Goal: Task Accomplishment & Management: Manage account settings

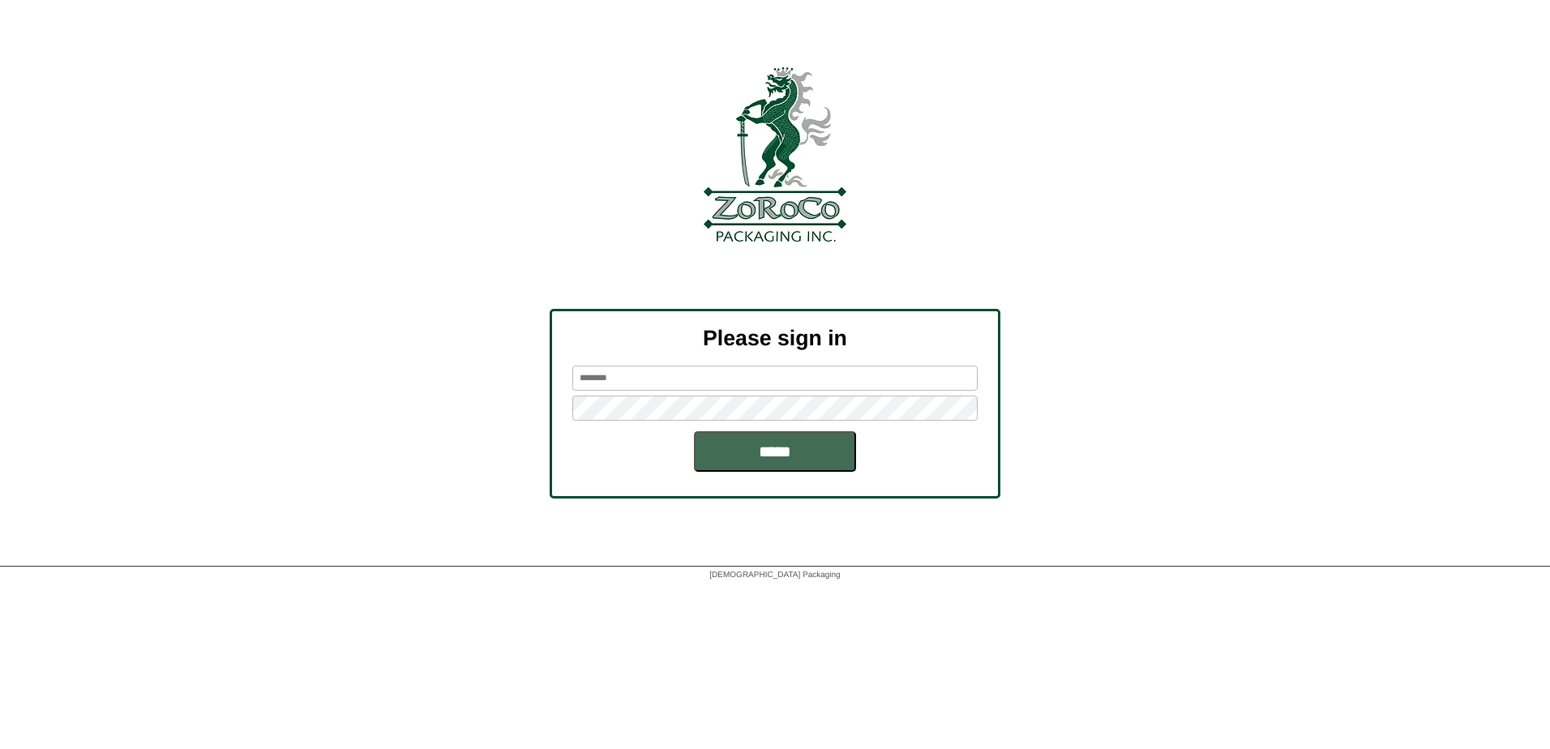
type input "*****"
click at [764, 459] on input "*****" at bounding box center [775, 451] width 162 height 41
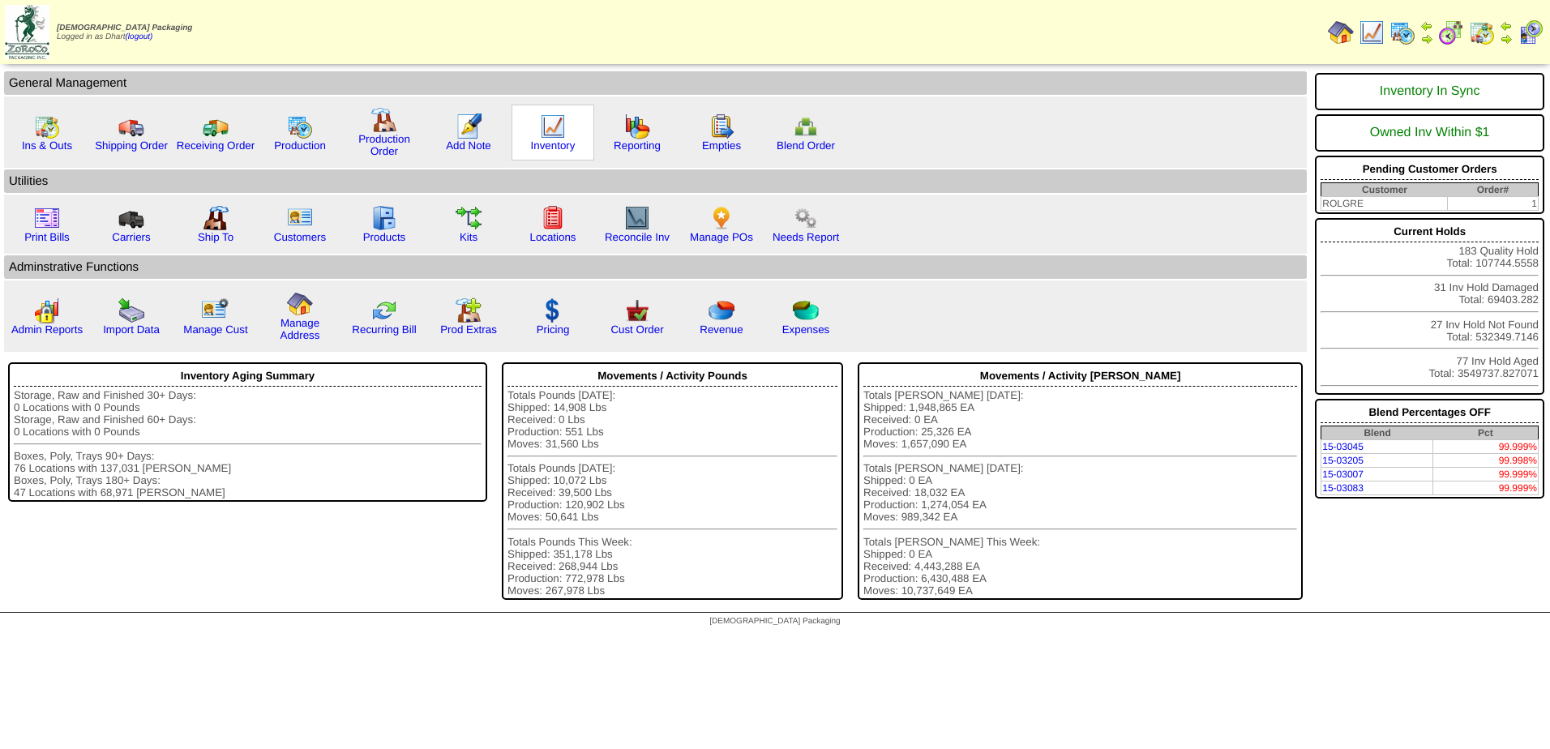
click at [542, 126] on img at bounding box center [553, 127] width 26 height 26
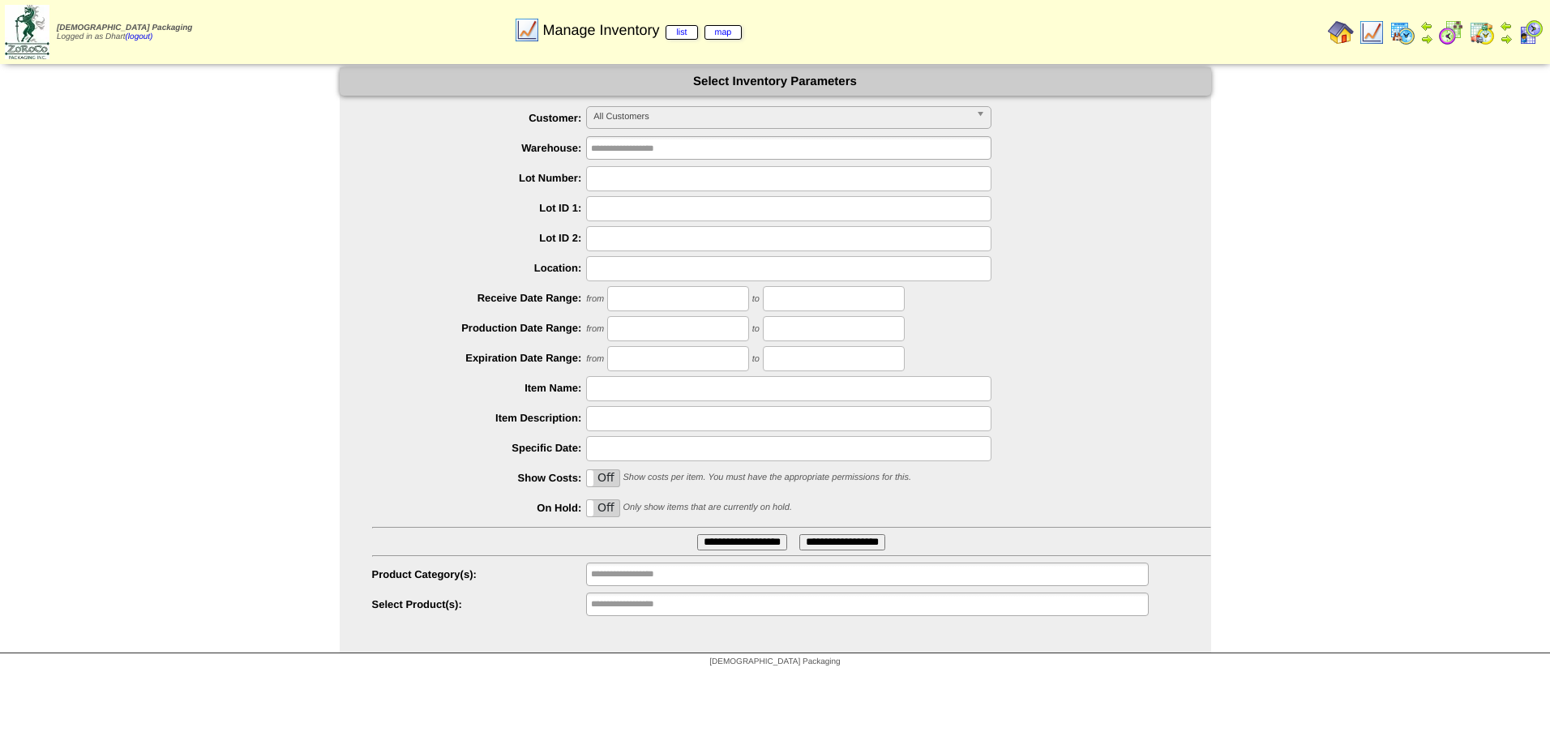
click at [620, 185] on input "text" at bounding box center [788, 178] width 405 height 25
type input "*******"
click at [697, 534] on input "**********" at bounding box center [742, 542] width 90 height 16
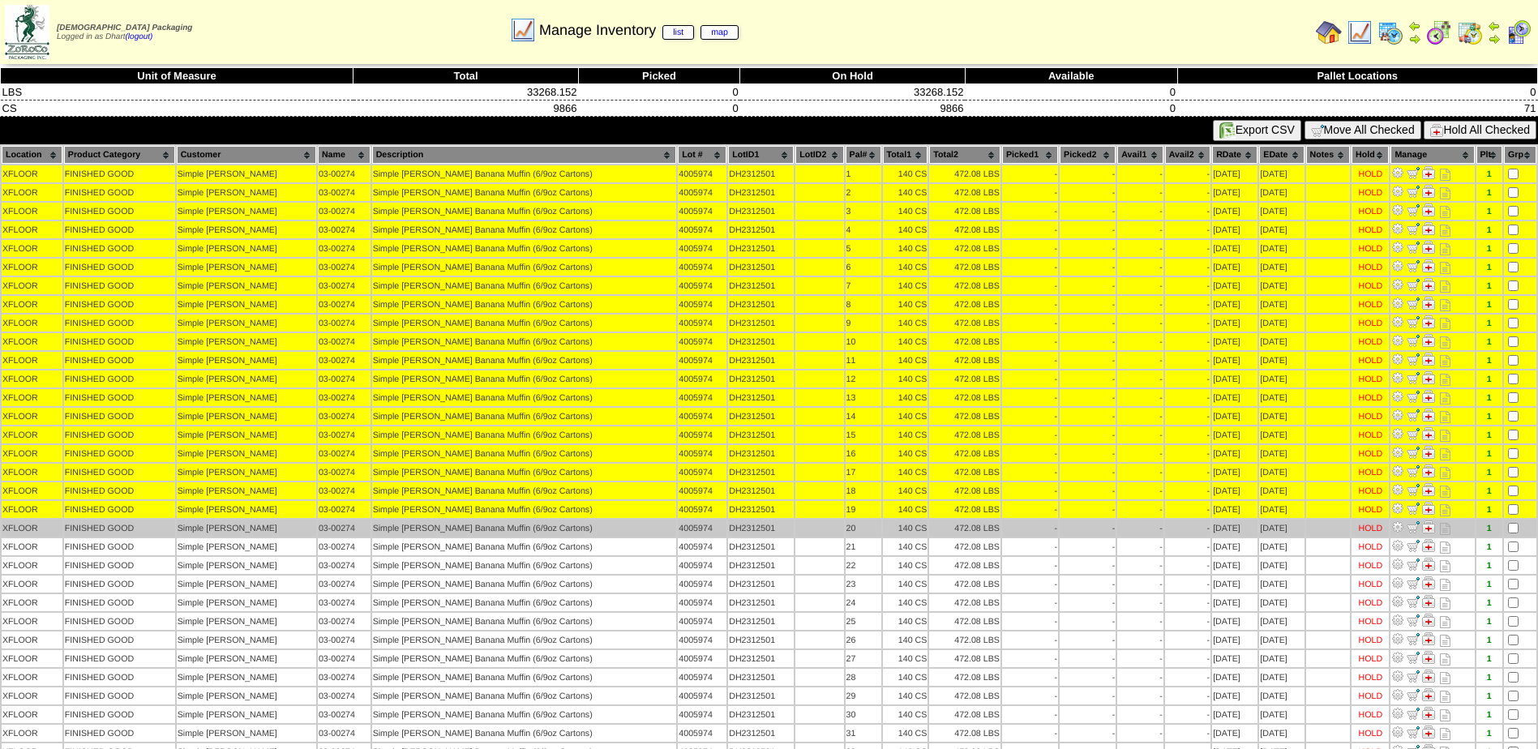
click at [1512, 521] on td at bounding box center [1520, 528] width 32 height 17
click at [1511, 533] on td at bounding box center [1520, 528] width 32 height 17
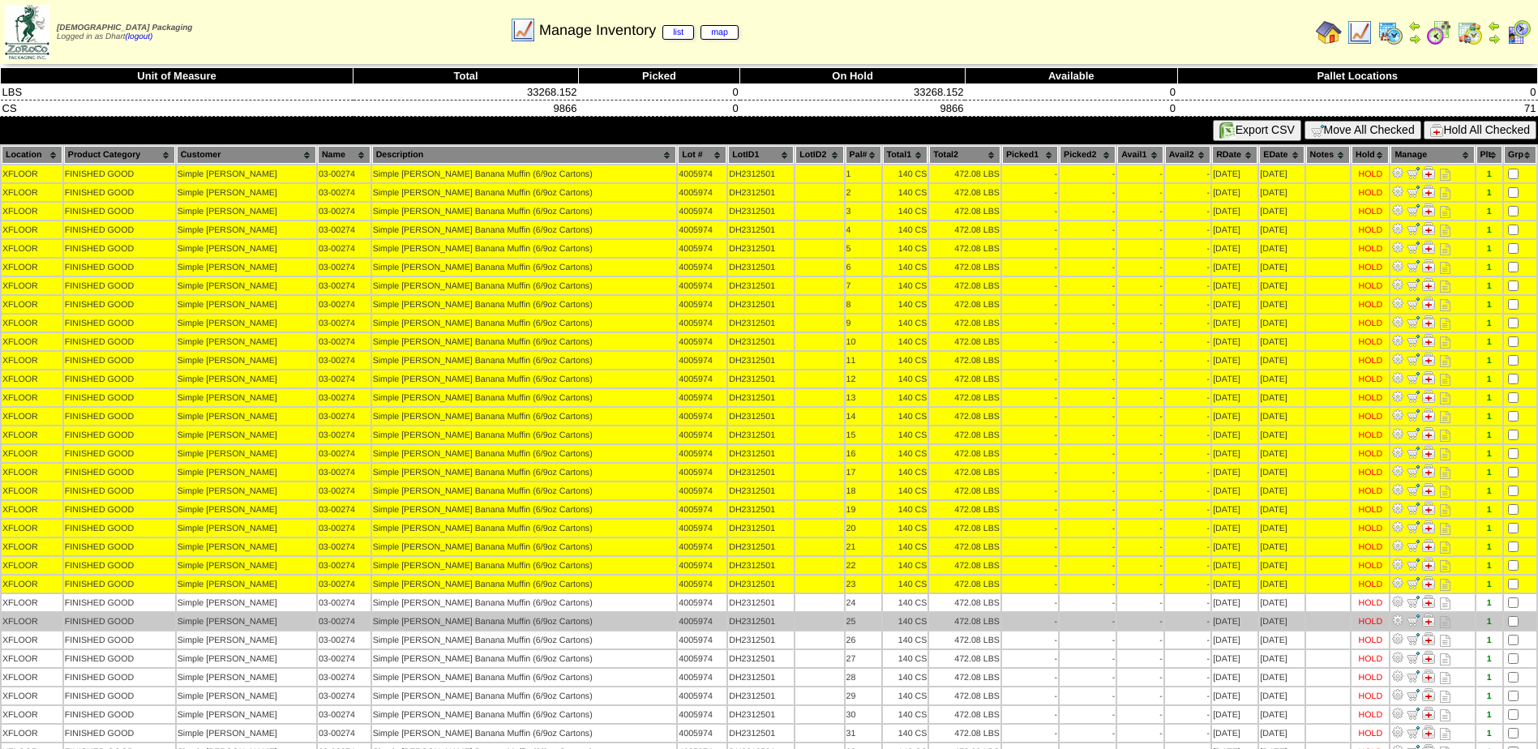
click at [1510, 613] on td at bounding box center [1520, 621] width 32 height 17
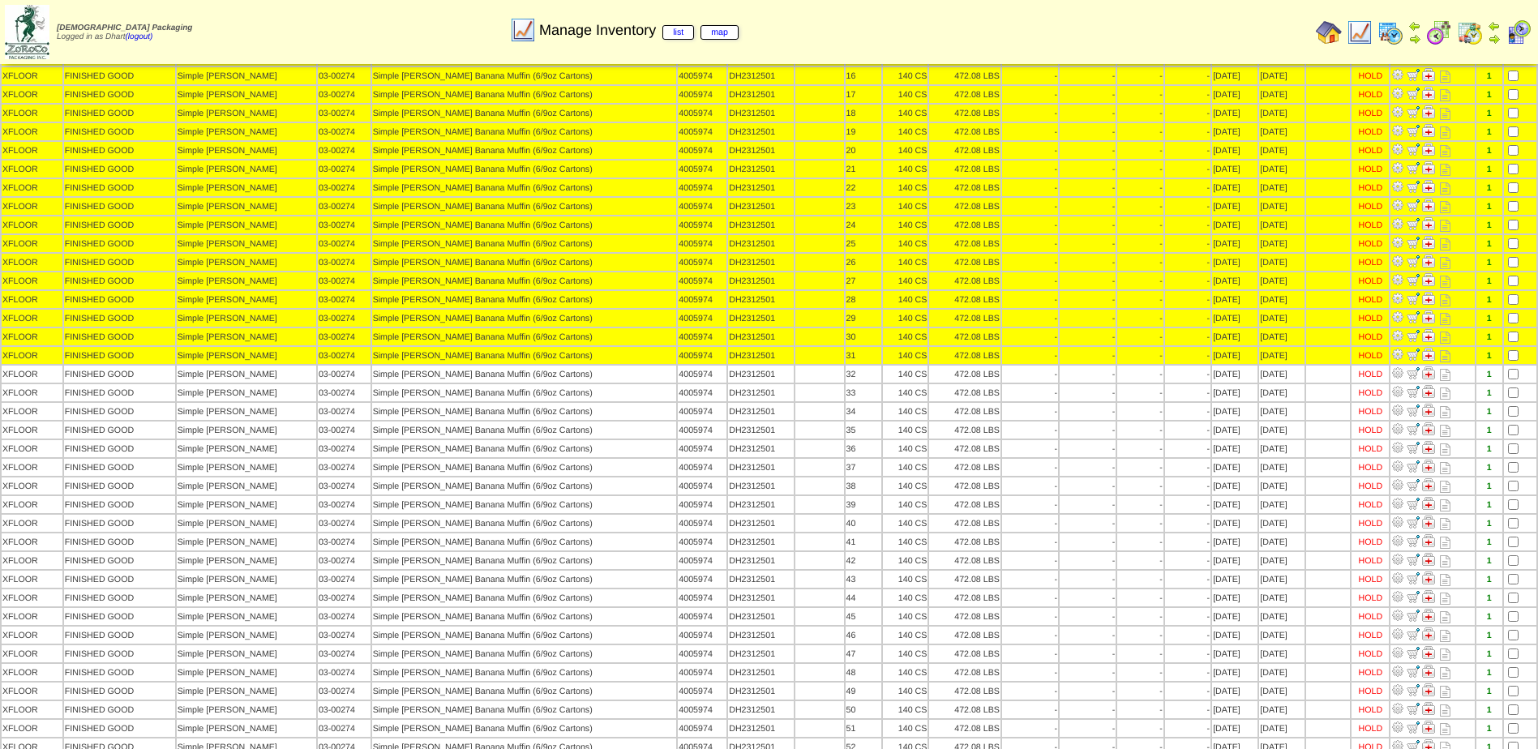
scroll to position [405, 0]
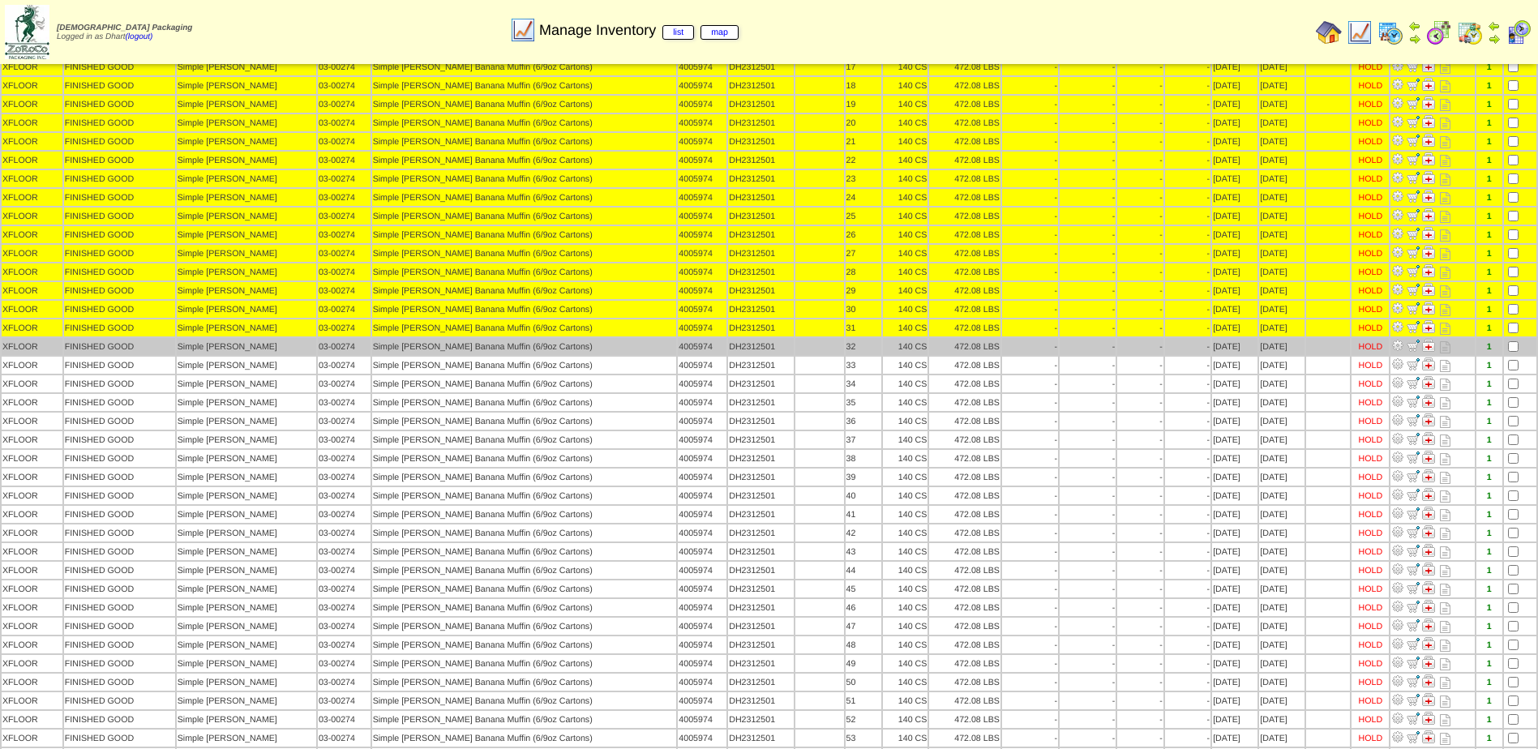
click at [1510, 353] on td at bounding box center [1520, 346] width 32 height 17
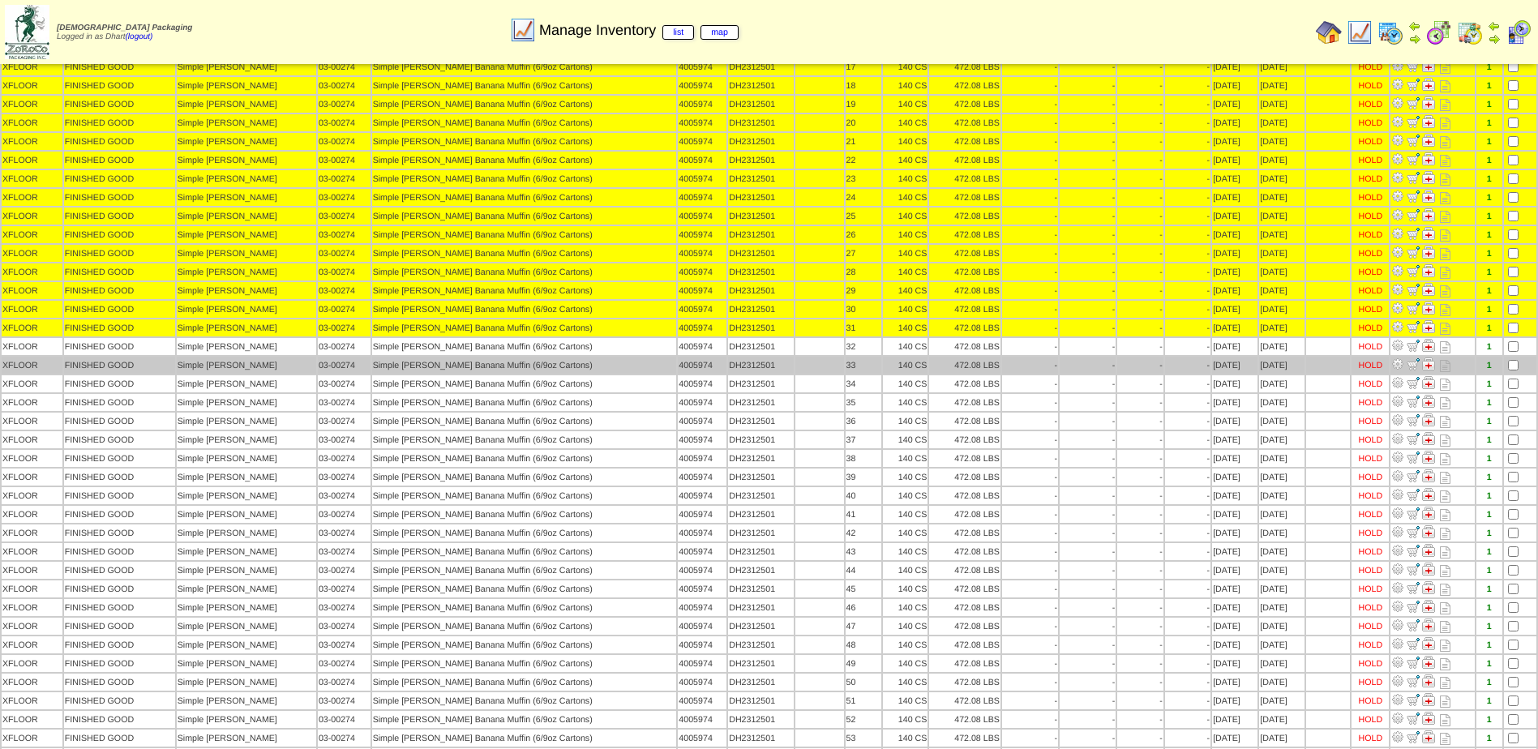
click at [1509, 358] on td at bounding box center [1520, 365] width 32 height 17
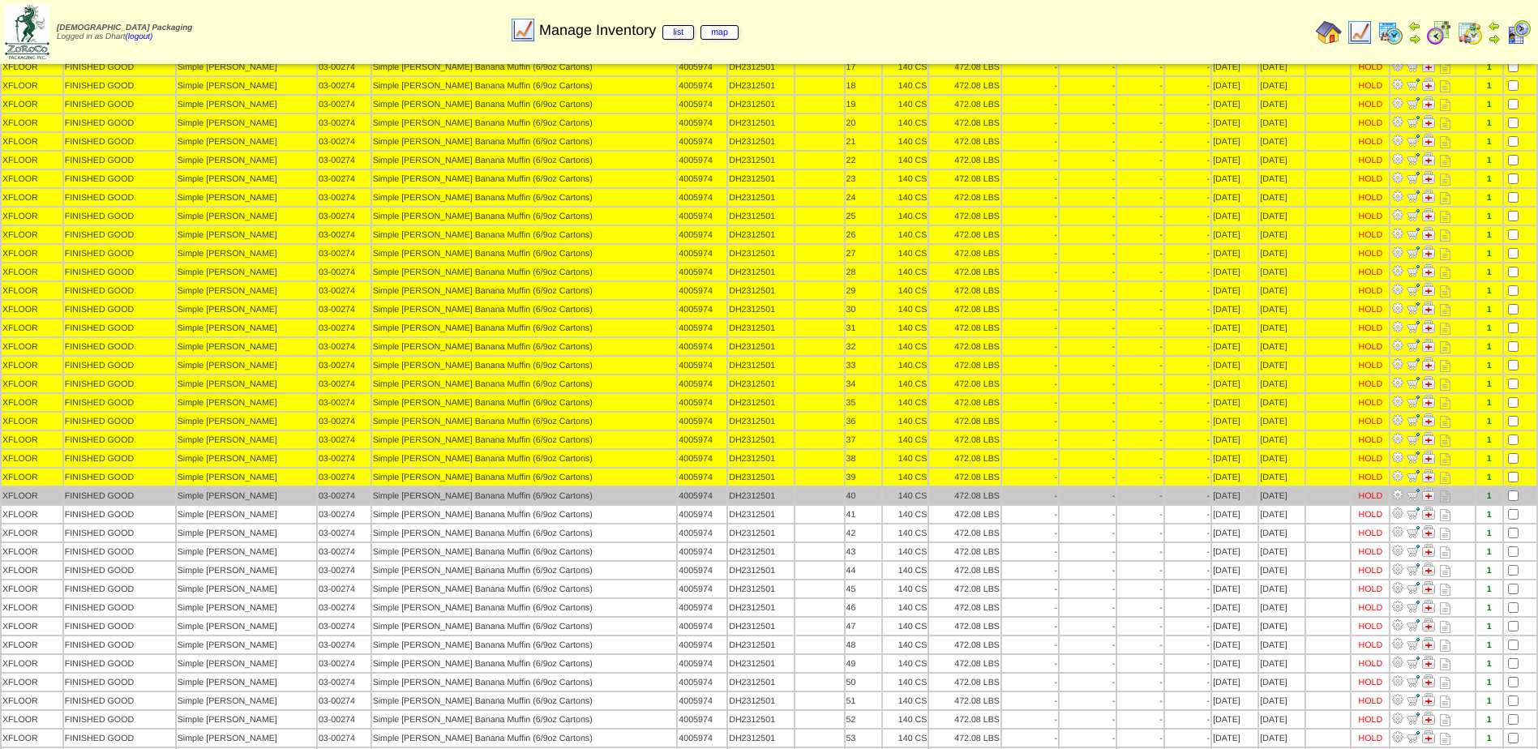
click at [1510, 501] on td at bounding box center [1520, 495] width 32 height 17
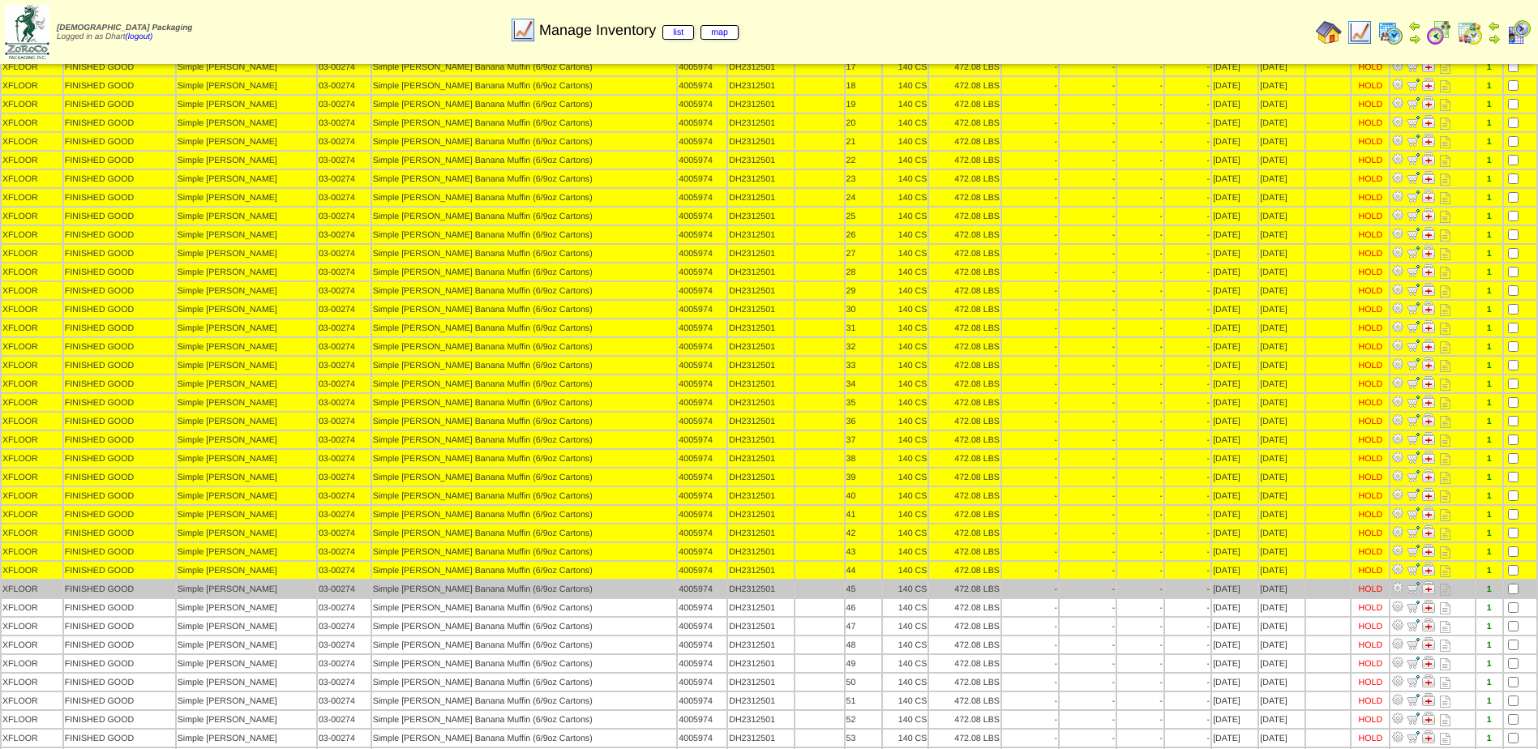
click at [1511, 583] on td at bounding box center [1520, 589] width 32 height 17
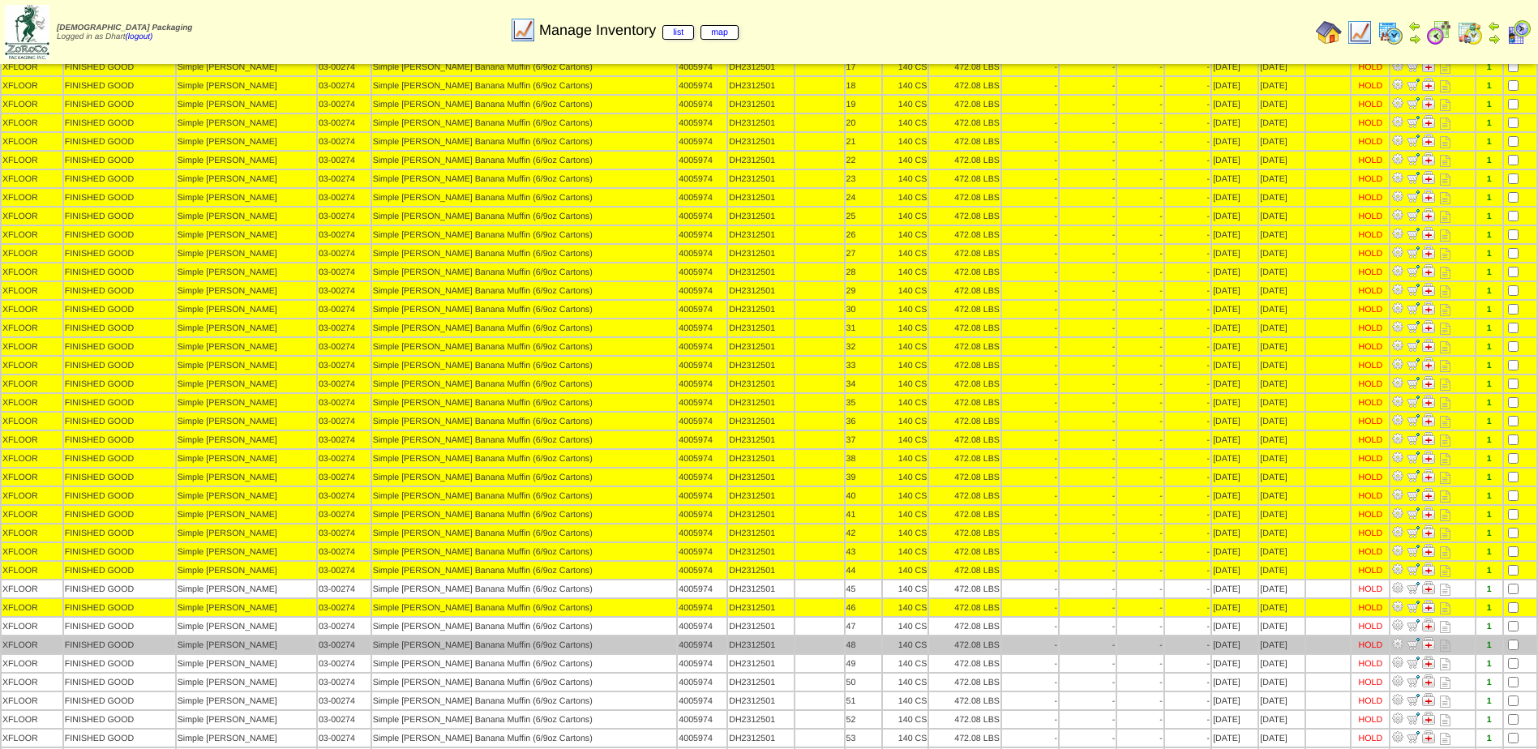
click at [1511, 638] on td at bounding box center [1520, 644] width 32 height 17
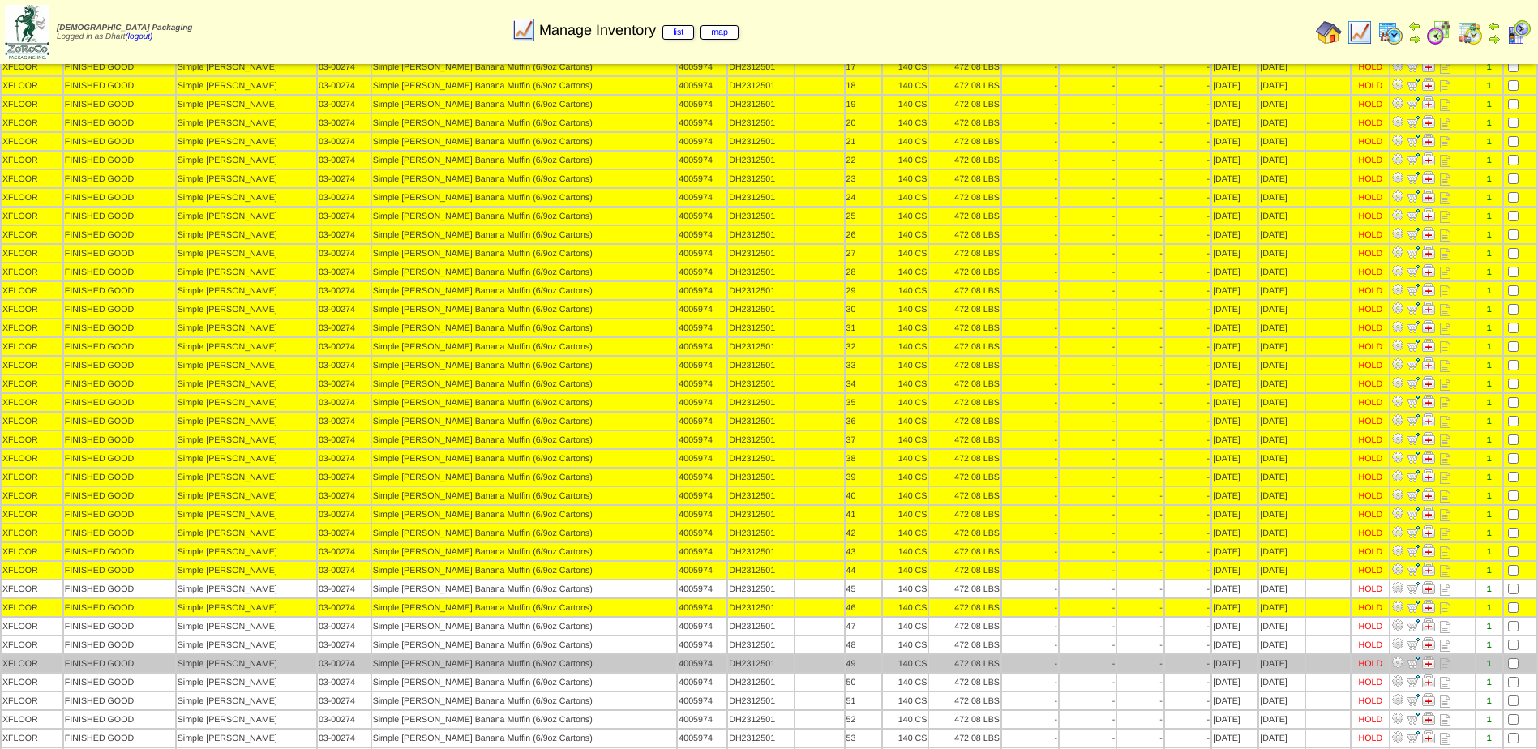
click at [1509, 658] on td at bounding box center [1520, 663] width 32 height 17
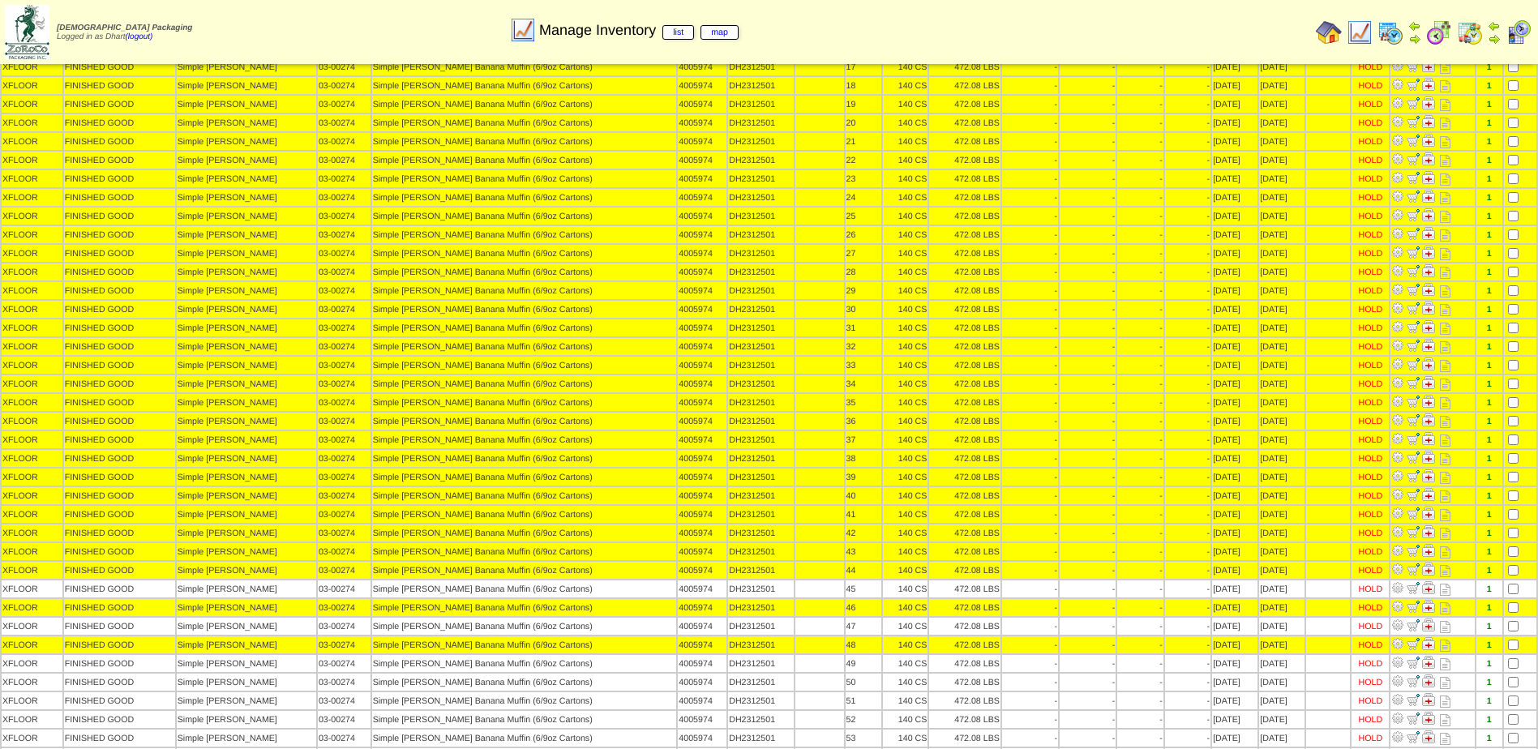
click at [1510, 672] on table "Location Product Category Customer Name Description Lot # LotID1 LotID2 1 -" at bounding box center [769, 411] width 1538 height 1345
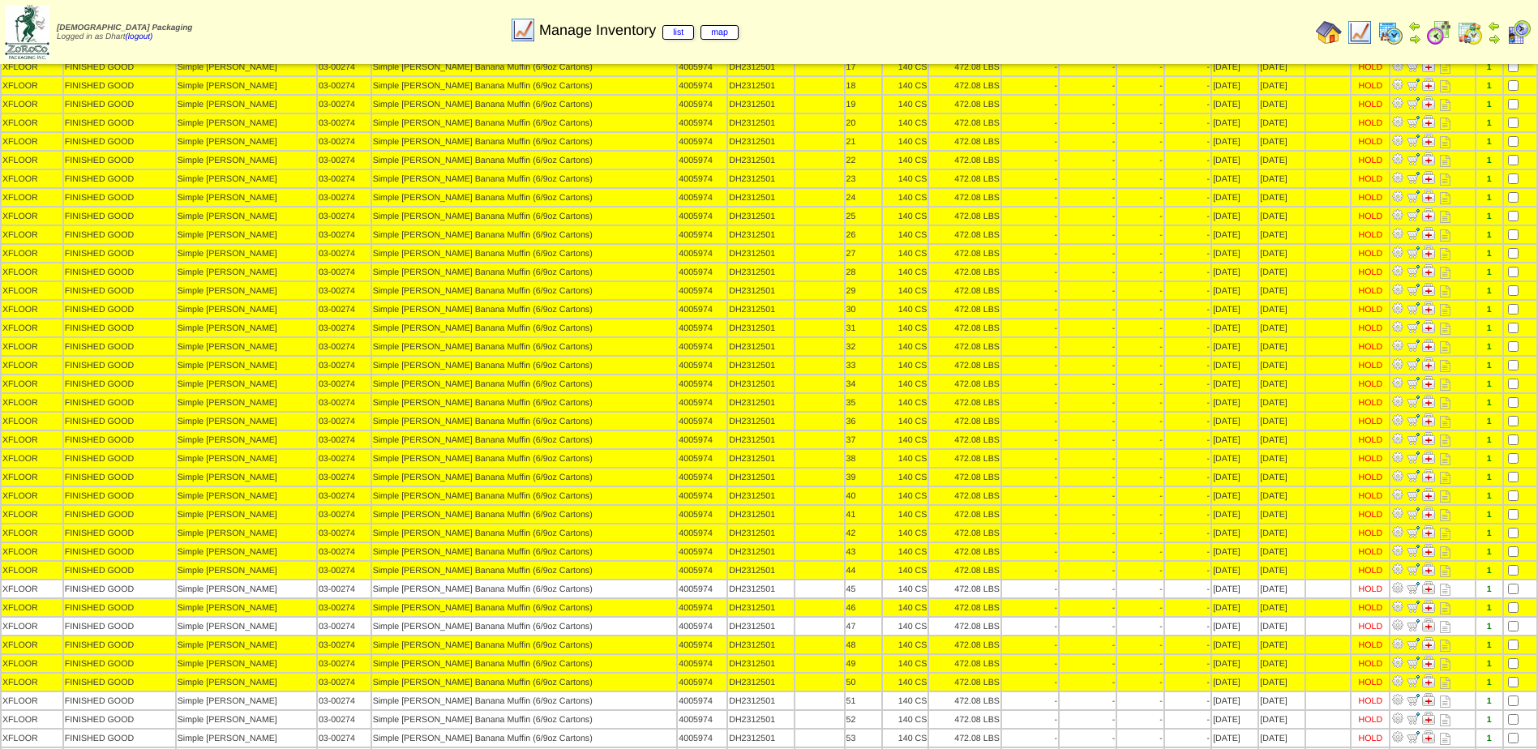
click at [1510, 691] on table "Location Product Category Customer Name Description Lot # LotID1 LotID2 1 -" at bounding box center [769, 411] width 1538 height 1345
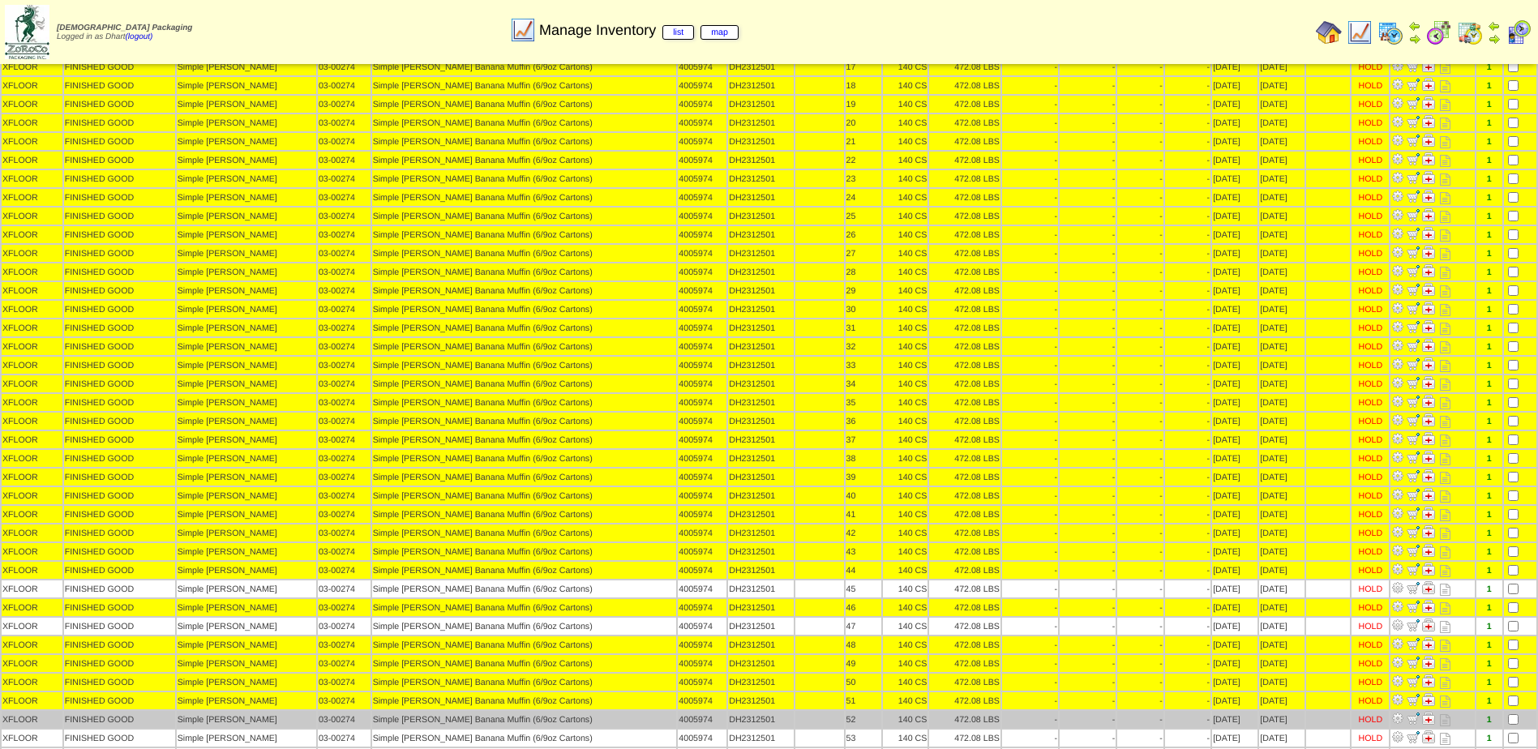
click at [1510, 717] on td at bounding box center [1520, 719] width 32 height 17
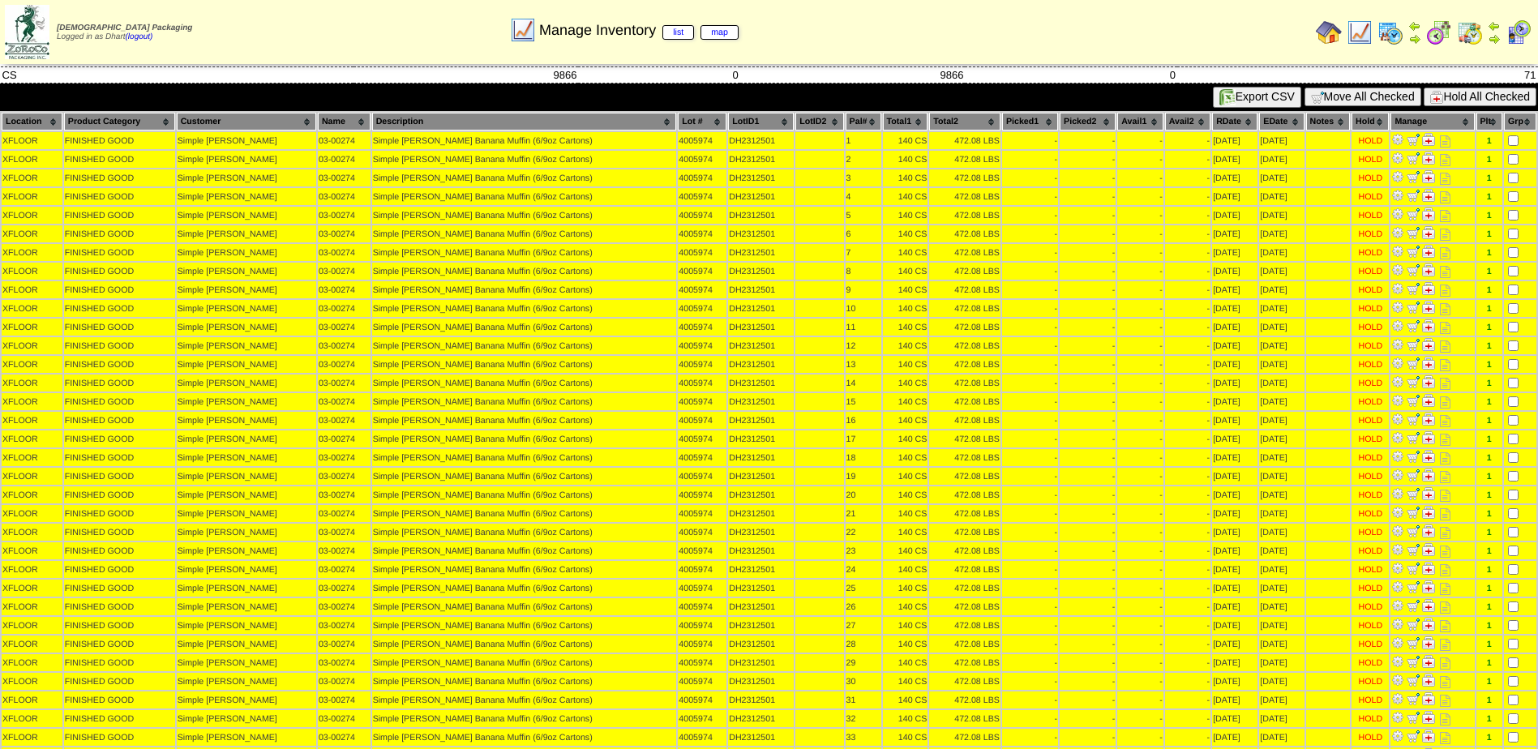
scroll to position [0, 0]
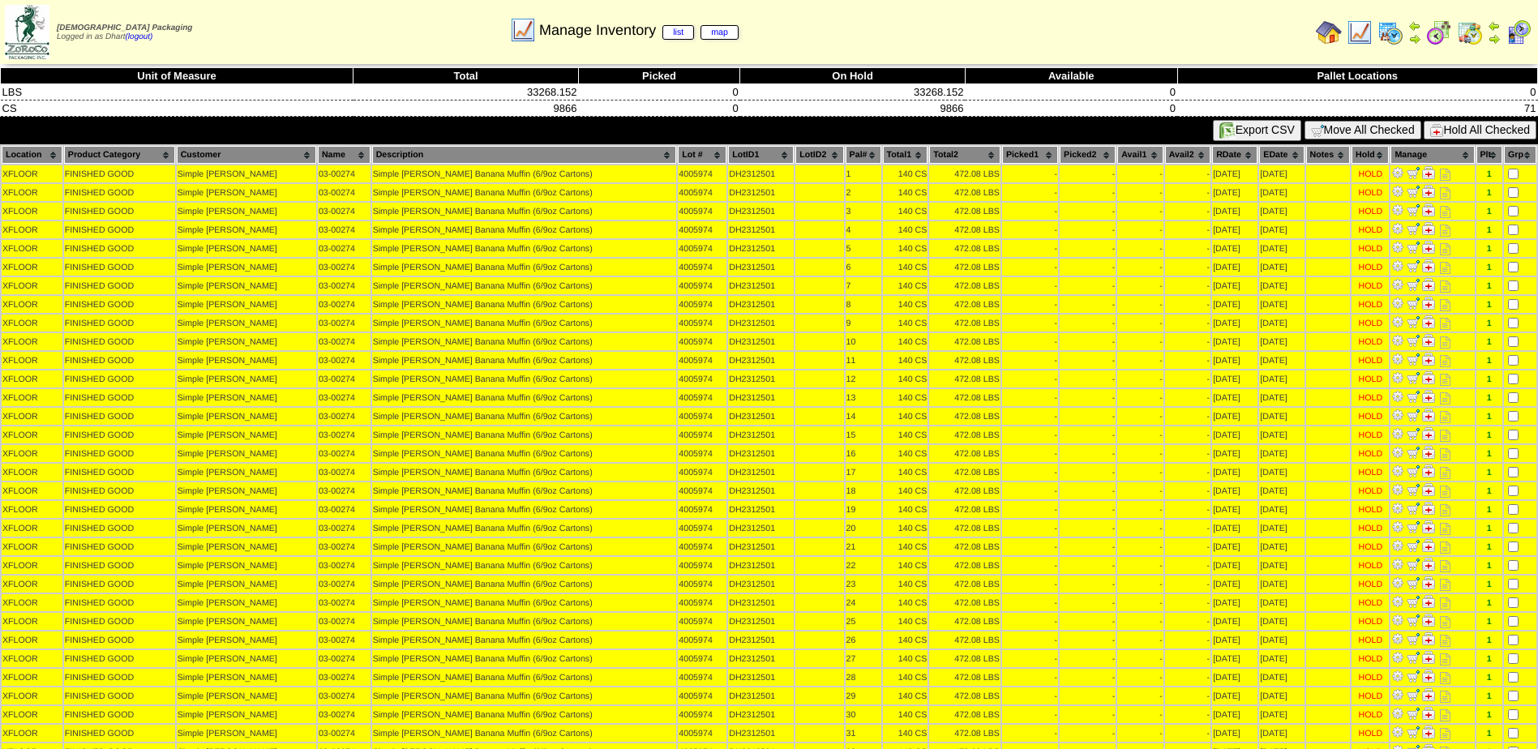
click at [1479, 124] on button "Hold All Checked" at bounding box center [1480, 130] width 113 height 19
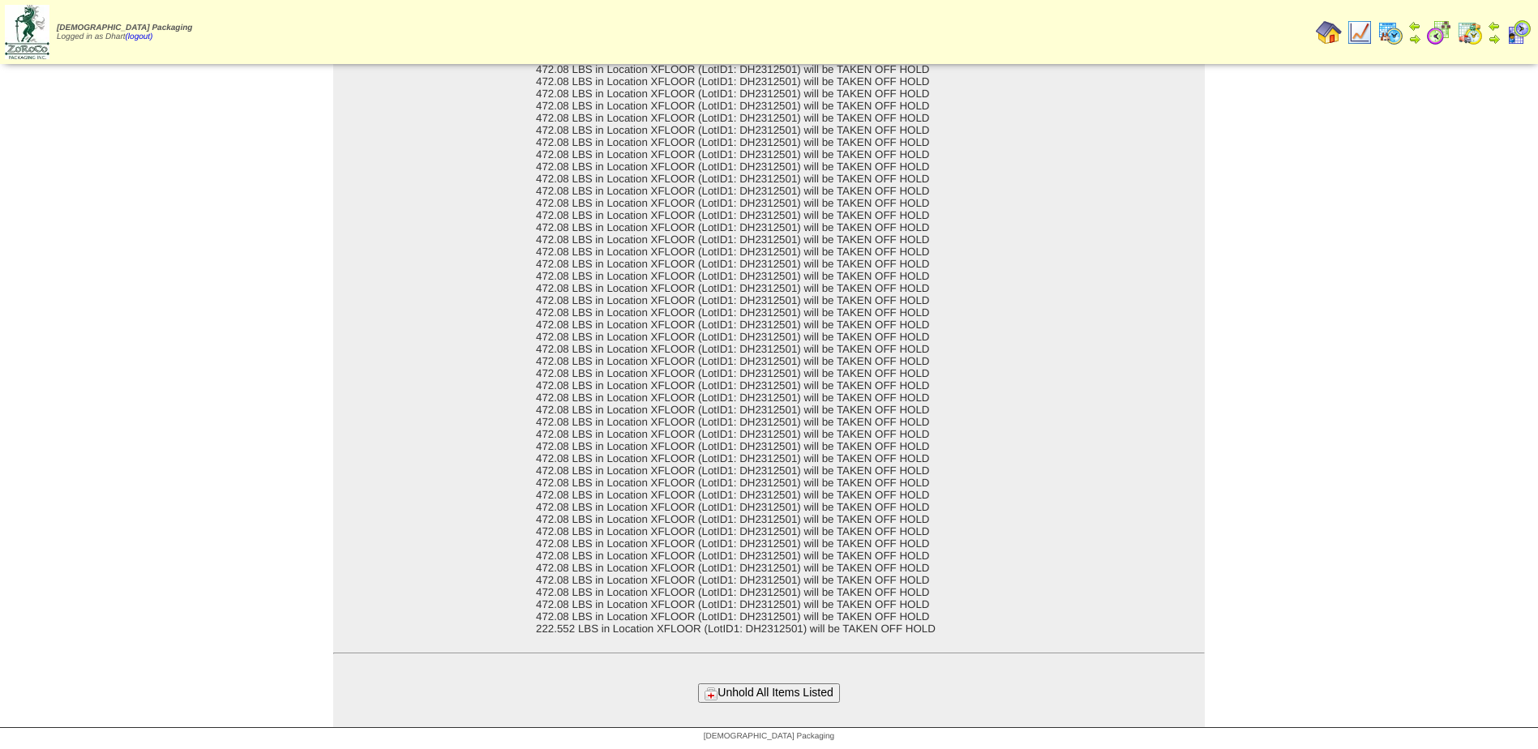
scroll to position [358, 0]
click at [743, 689] on button "Unhold All Items Listed" at bounding box center [768, 692] width 141 height 19
